Goal: Navigation & Orientation: Understand site structure

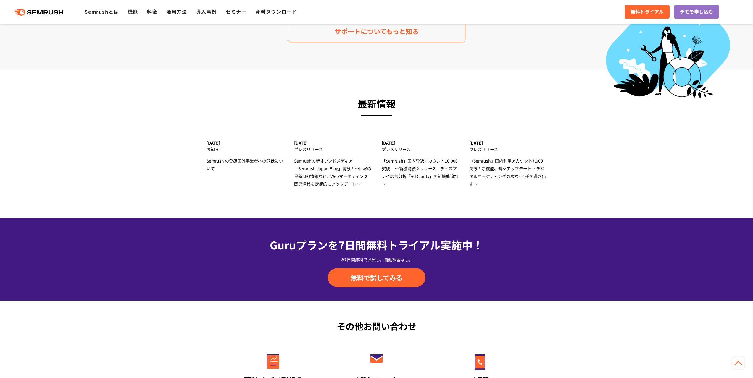
drag, startPoint x: 505, startPoint y: 187, endPoint x: 536, endPoint y: 126, distance: 67.9
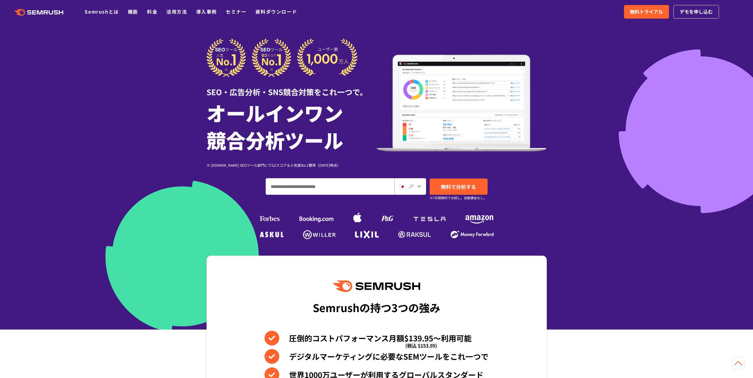
drag, startPoint x: 546, startPoint y: 129, endPoint x: 540, endPoint y: 20, distance: 109.0
drag, startPoint x: 285, startPoint y: 118, endPoint x: 328, endPoint y: 117, distance: 43.2
click at [328, 117] on h1 "オールインワン 競合分析ツール" at bounding box center [292, 126] width 170 height 54
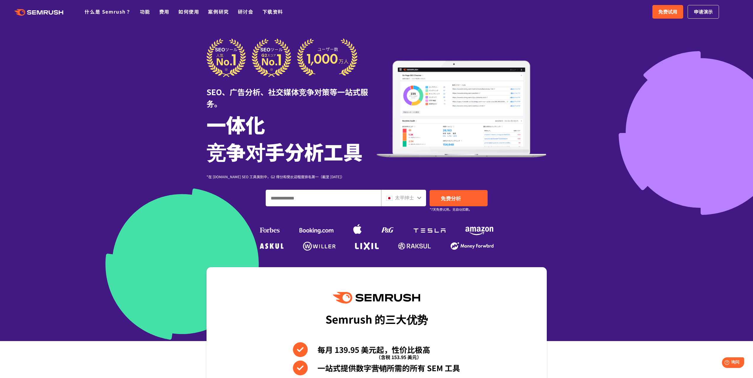
click at [399, 199] on font "太平绅士" at bounding box center [404, 197] width 19 height 7
click at [423, 199] on div "太平绅士" at bounding box center [403, 198] width 45 height 17
click at [420, 199] on icon at bounding box center [419, 198] width 5 height 5
click at [414, 199] on div "太平绅士" at bounding box center [402, 198] width 32 height 8
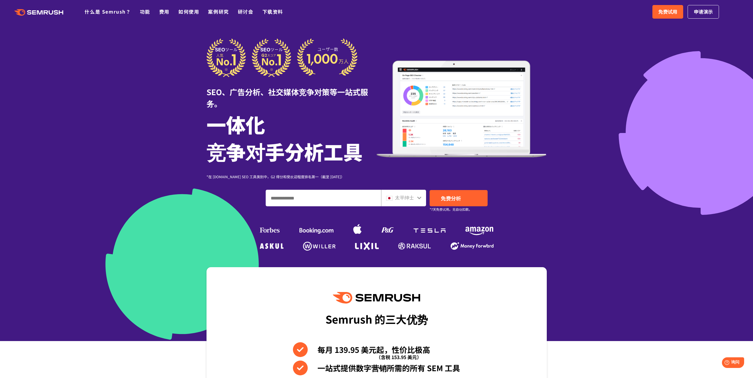
click at [405, 199] on font "太平绅士" at bounding box center [404, 197] width 19 height 7
